Goal: Task Accomplishment & Management: Complete application form

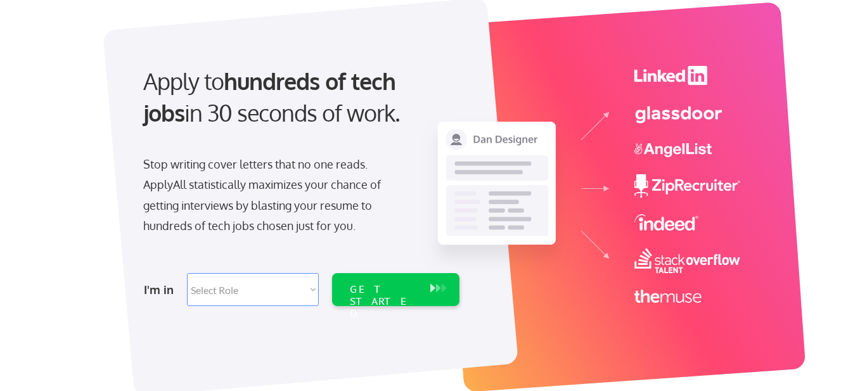
scroll to position [82, 0]
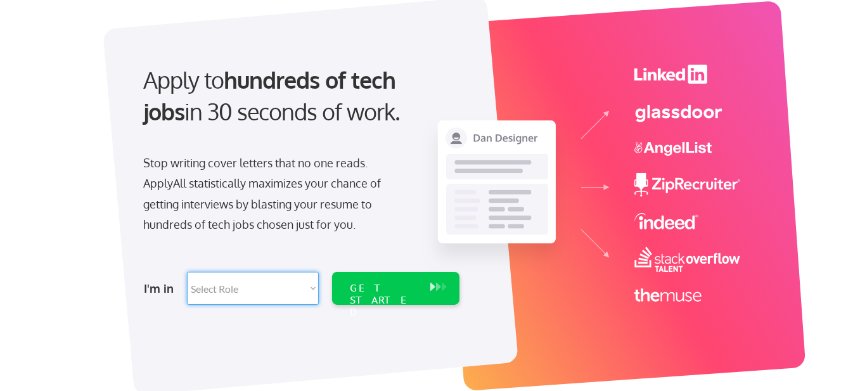
click at [267, 287] on select "Select Role Software Engineering Product Management Customer Success Sales UI/U…" at bounding box center [253, 288] width 132 height 33
select select ""marketing___comms""
click at [187, 272] on select "Select Role Software Engineering Product Management Customer Success Sales UI/U…" at bounding box center [253, 288] width 132 height 33
select select ""marketing___comms""
click at [352, 292] on div "GET STARTED" at bounding box center [384, 300] width 68 height 37
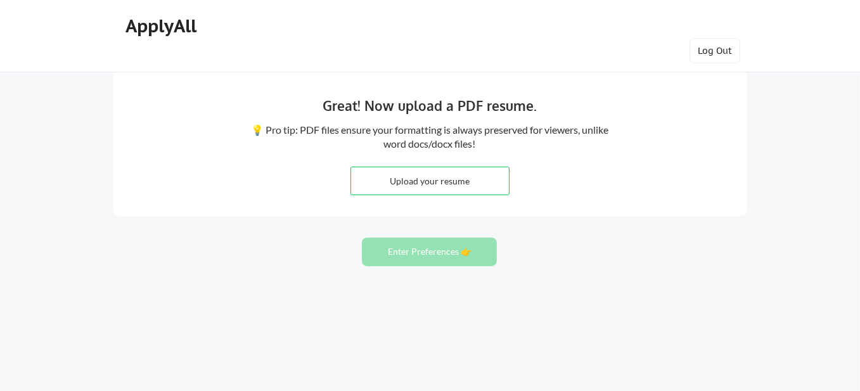
click at [427, 186] on input "file" at bounding box center [430, 180] width 158 height 27
type input "C:\fakepath\Nandha Gopalan - CV.pdf"
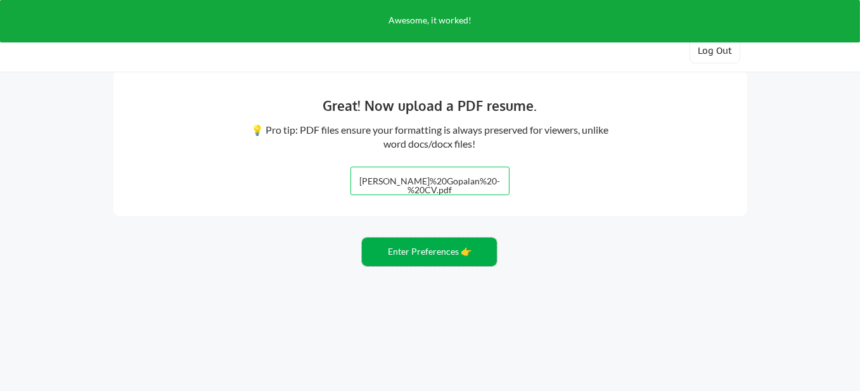
click at [438, 250] on button "Enter Preferences 👉" at bounding box center [429, 252] width 135 height 29
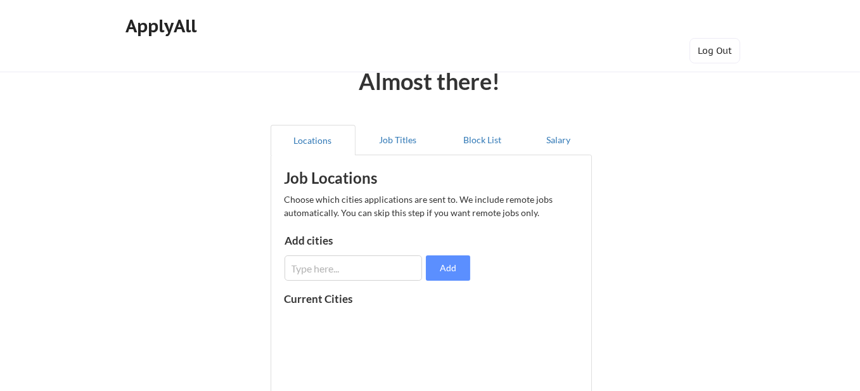
click at [361, 270] on input "input" at bounding box center [354, 267] width 138 height 25
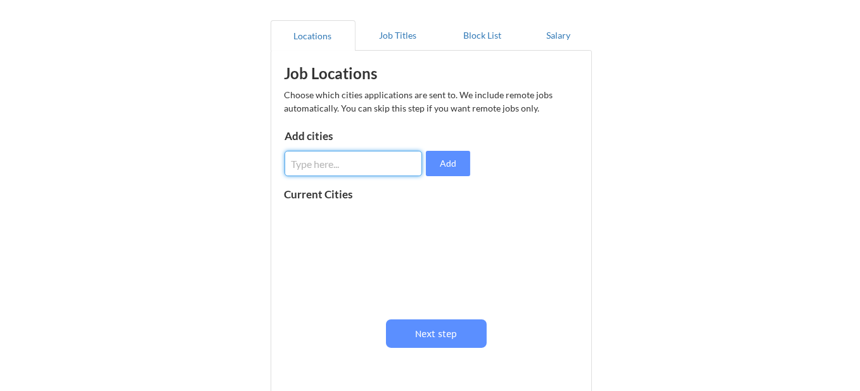
scroll to position [106, 0]
type input "[GEOGRAPHIC_DATA]"
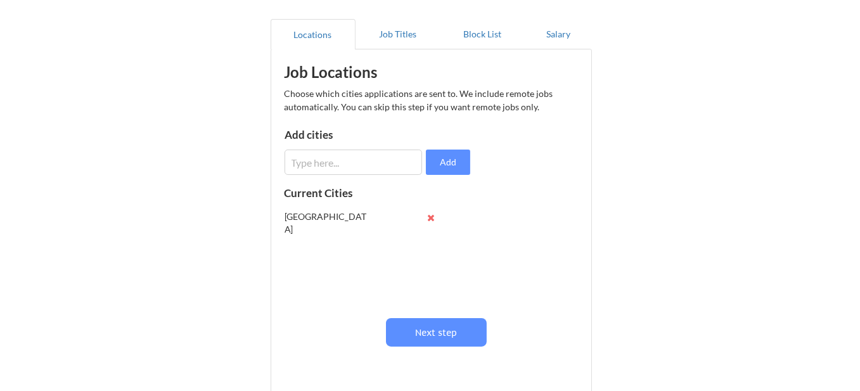
click at [375, 171] on input "input" at bounding box center [354, 162] width 138 height 25
type input "[GEOGRAPHIC_DATA]"
click at [375, 171] on input "input" at bounding box center [354, 162] width 138 height 25
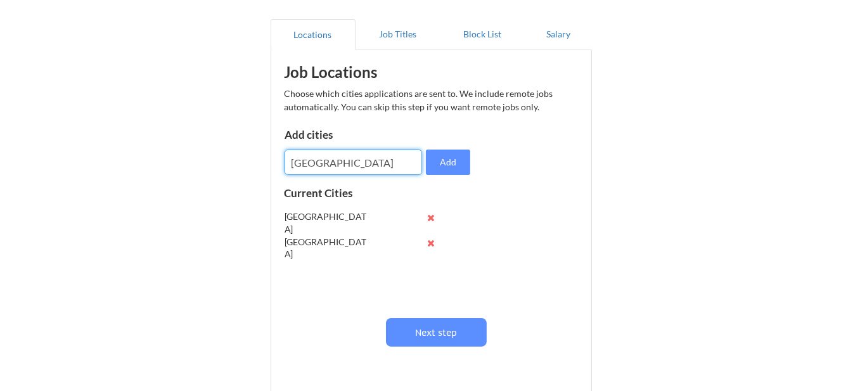
type input "[GEOGRAPHIC_DATA]"
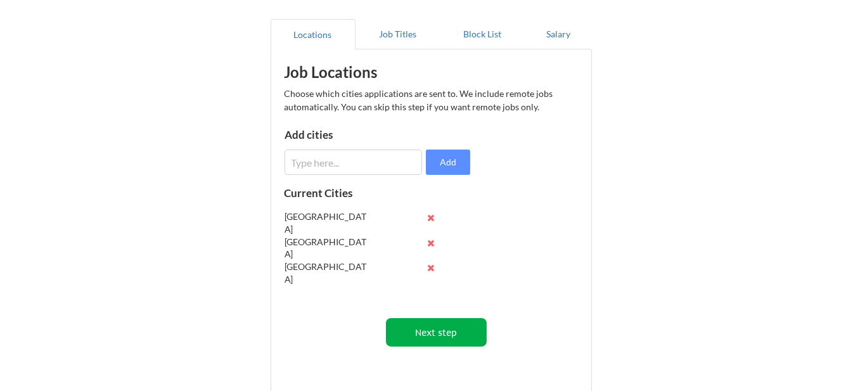
click at [436, 335] on button "Next step" at bounding box center [436, 332] width 101 height 29
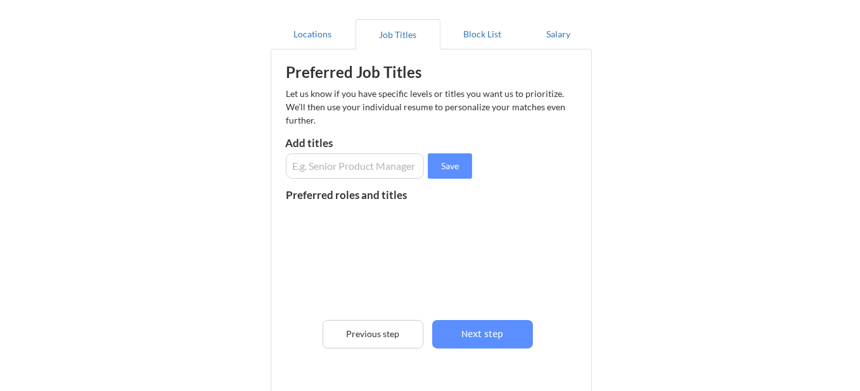
click at [370, 175] on input "input" at bounding box center [355, 165] width 139 height 25
type input "Ecommerce Executive"
click at [453, 161] on button "Save" at bounding box center [450, 165] width 44 height 25
click at [333, 165] on input "input" at bounding box center [355, 165] width 139 height 25
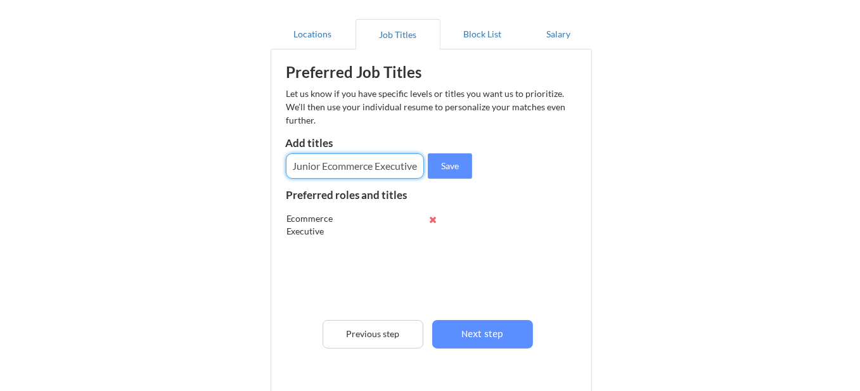
scroll to position [0, 3]
type input "Junior Ecommerce Executive"
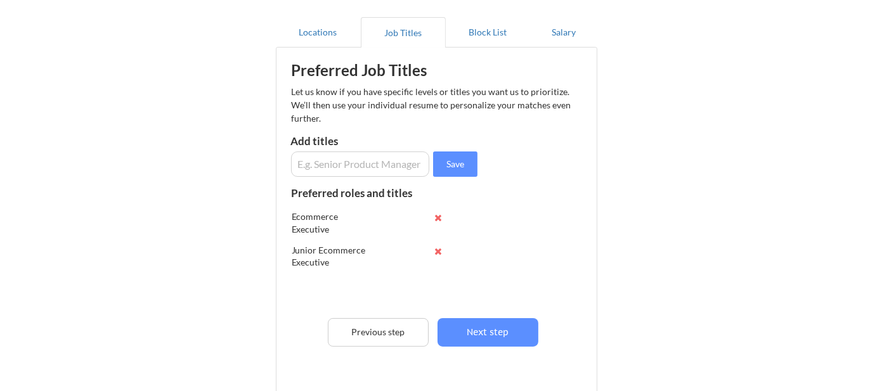
scroll to position [109, 0]
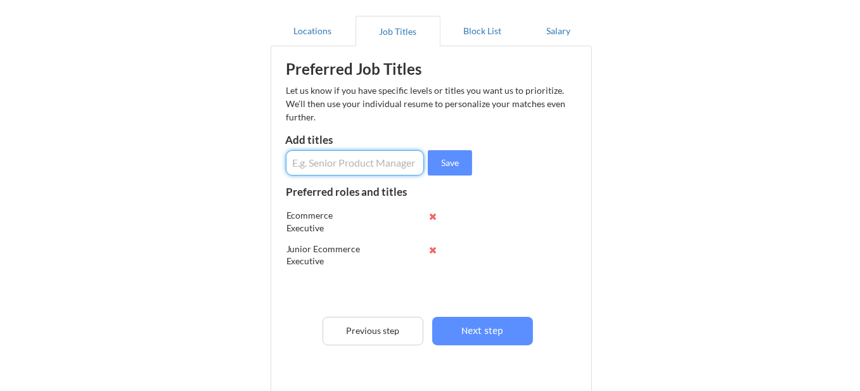
click at [339, 174] on input "input" at bounding box center [355, 162] width 139 height 25
type input "Junior SEO Executive"
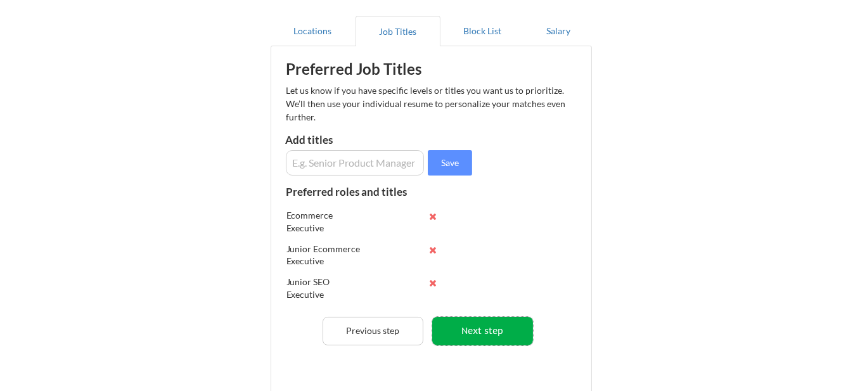
click at [502, 337] on button "Next step" at bounding box center [482, 331] width 101 height 29
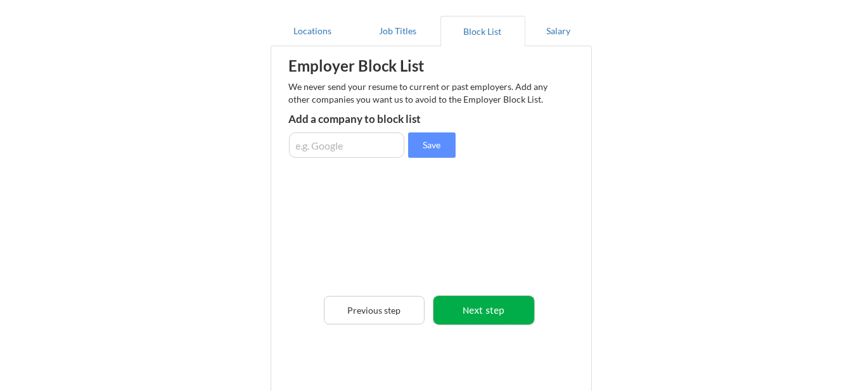
click at [491, 311] on button "Next step" at bounding box center [484, 310] width 101 height 29
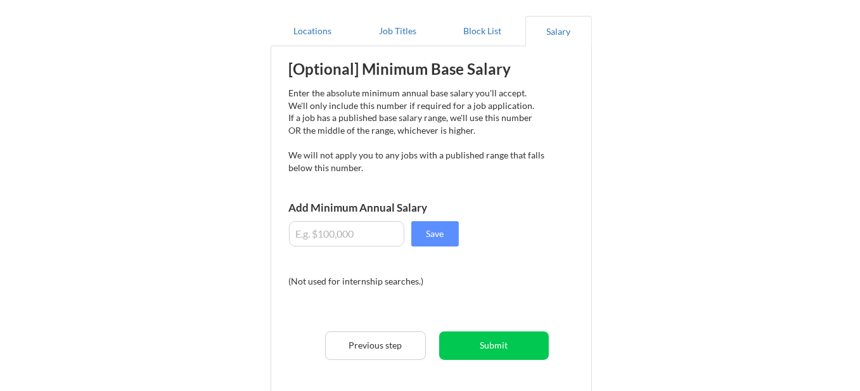
click at [358, 241] on input "input" at bounding box center [346, 233] width 115 height 25
type input "$25,000"
click at [430, 238] on button "Save" at bounding box center [435, 233] width 48 height 25
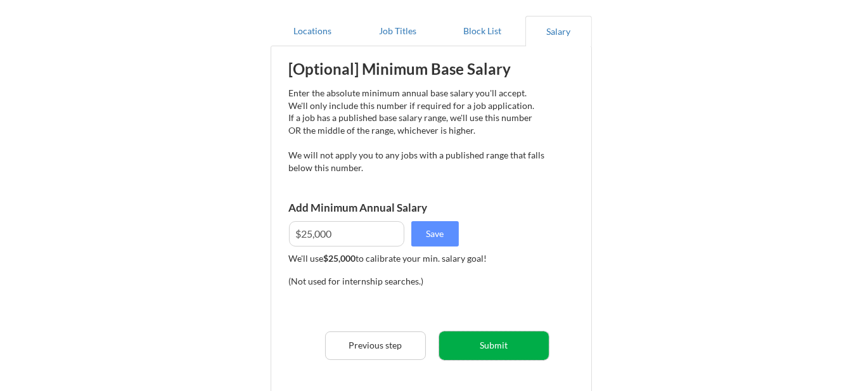
click at [502, 338] on button "Submit" at bounding box center [494, 346] width 110 height 29
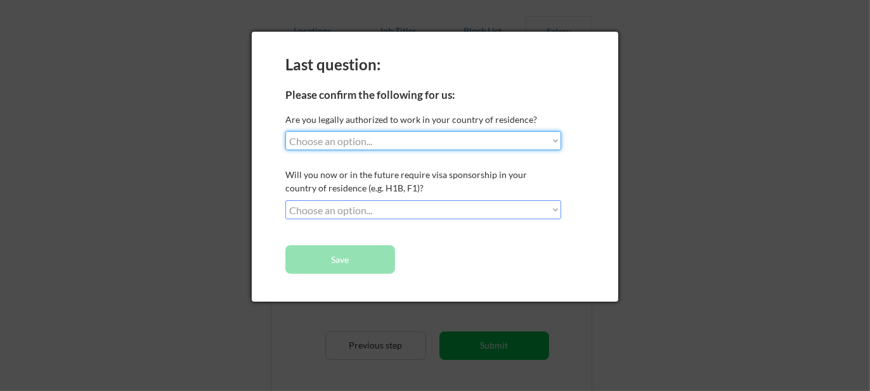
click at [435, 143] on select "Choose an option... Yes, I am a US Citizen Yes, I am a Canadian Citizen Yes, I …" at bounding box center [423, 140] width 276 height 19
select select ""no__i_am_not__yet__authorized""
click at [285, 131] on select "Choose an option... Yes, I am a US Citizen Yes, I am a Canadian Citizen Yes, I …" at bounding box center [423, 140] width 276 height 19
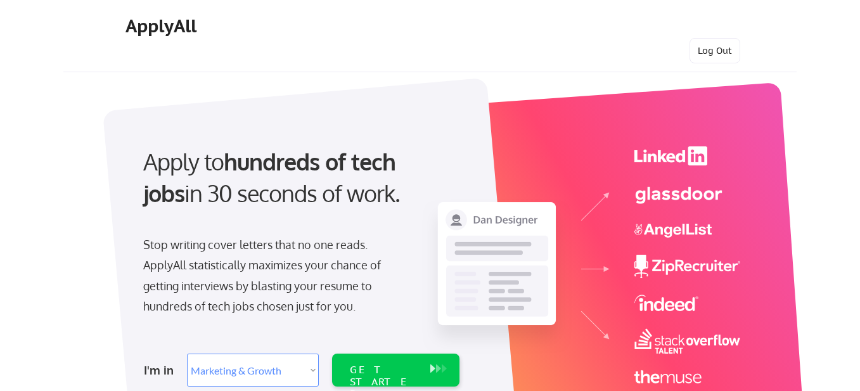
select select ""marketing___comms""
